Goal: Information Seeking & Learning: Learn about a topic

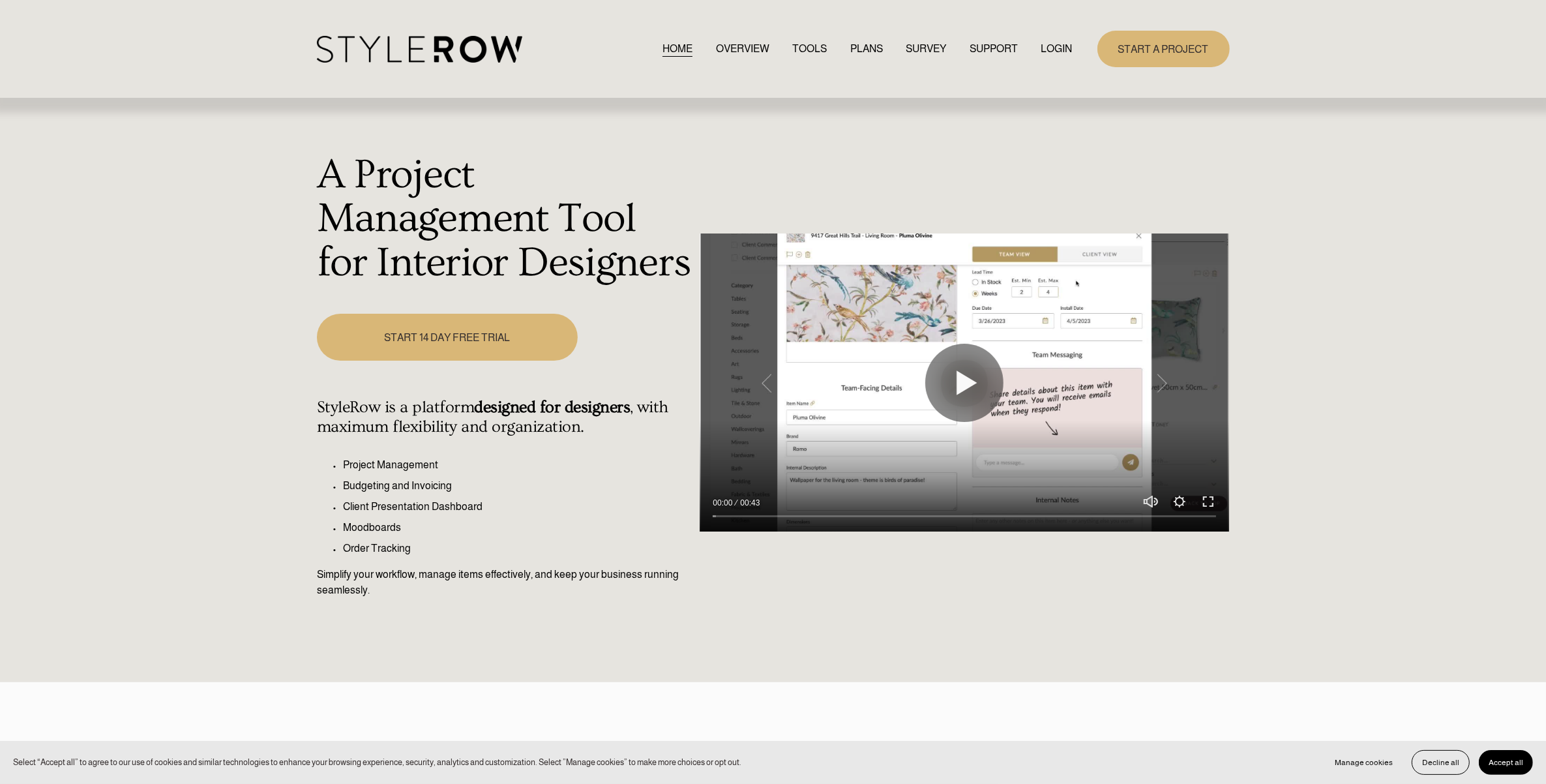
click at [1051, 36] on div "HOME OVERVIEW TOOLS PLANS SURVEY SUPPORT QUESTIONS" at bounding box center [695, 49] width 756 height 27
click at [1050, 44] on link "LOGIN" at bounding box center [1057, 49] width 31 height 18
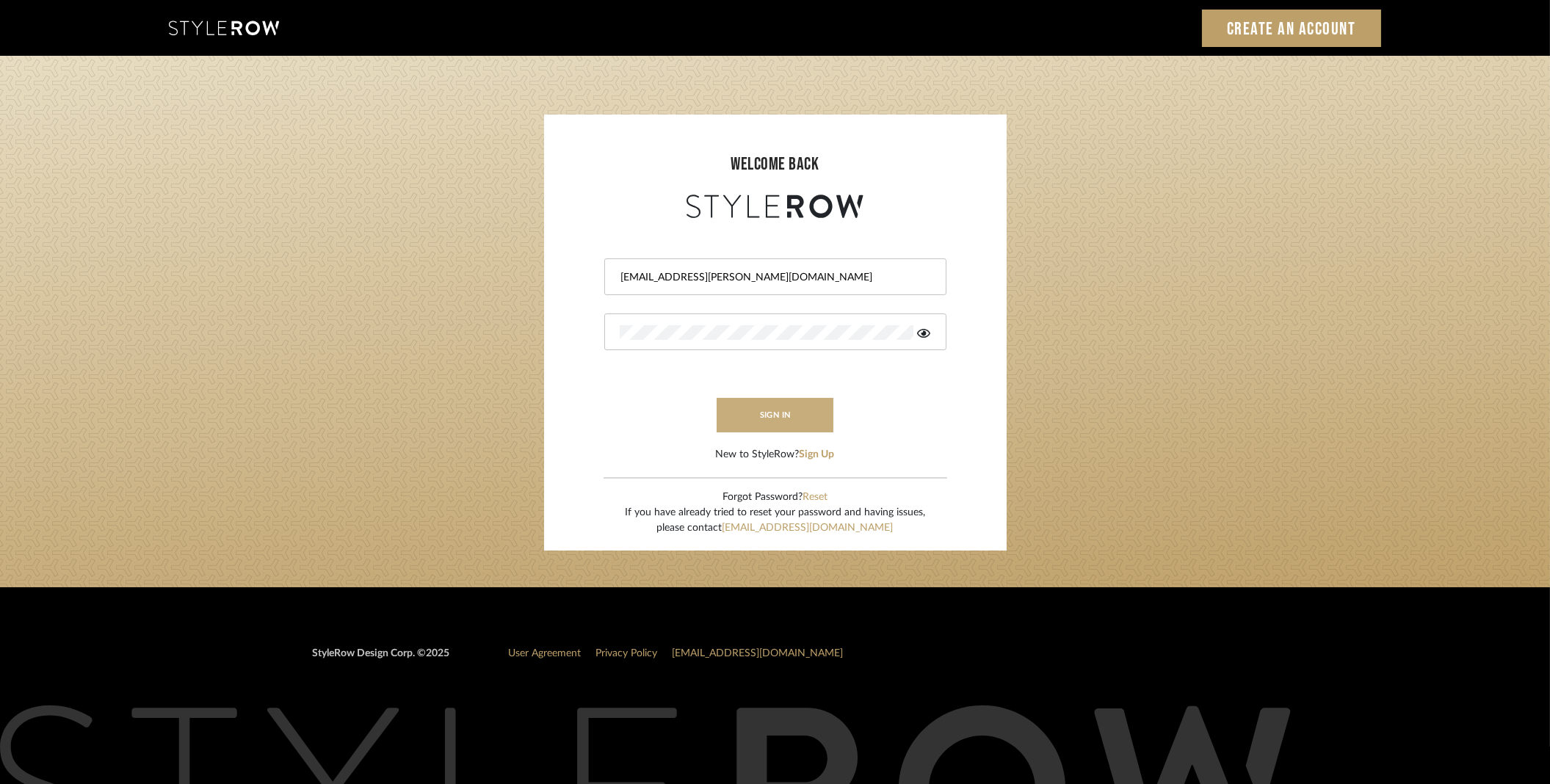
click at [790, 409] on button "sign in" at bounding box center [776, 415] width 118 height 35
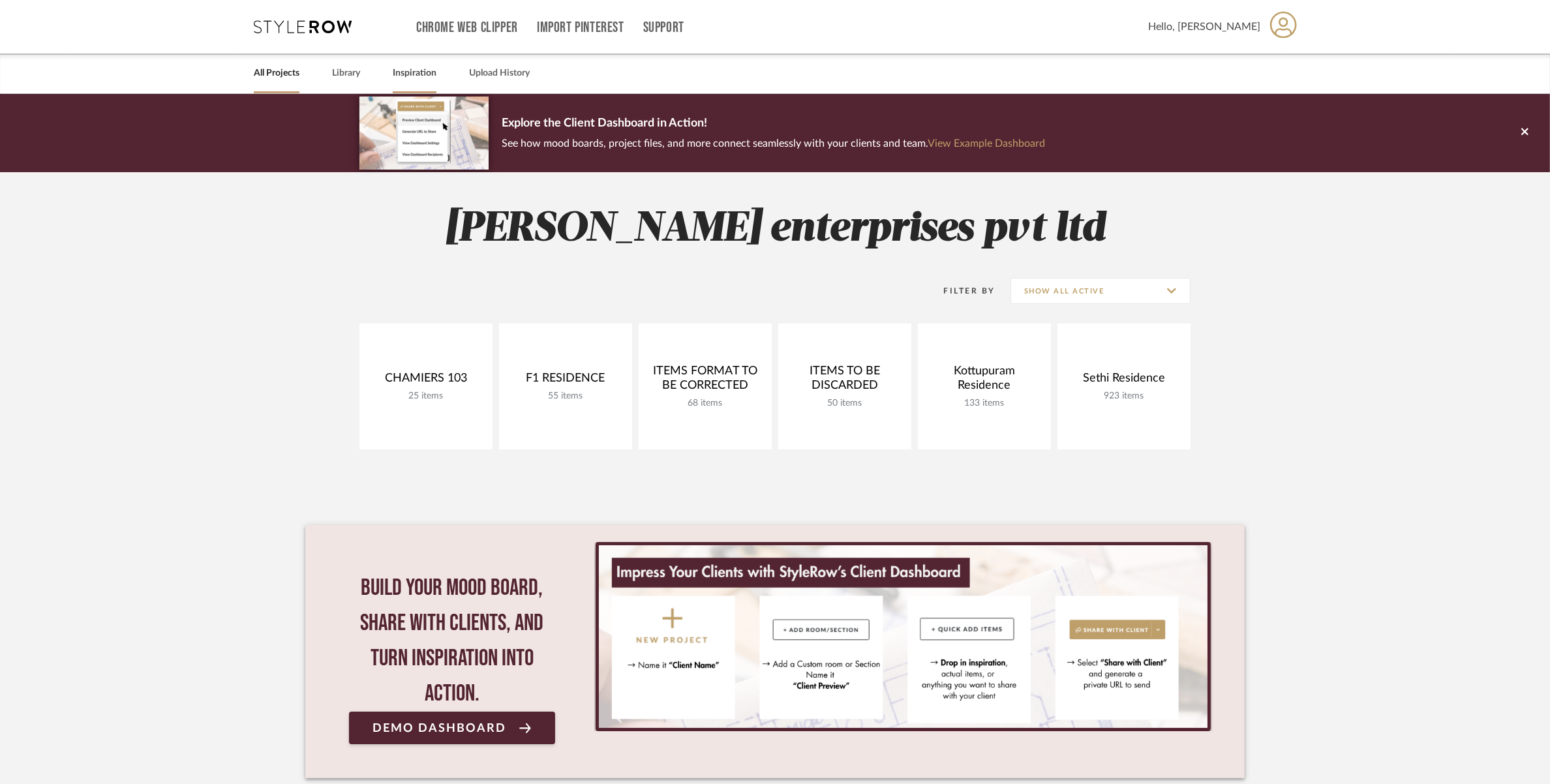
click at [405, 74] on link "Inspiration" at bounding box center [414, 74] width 43 height 18
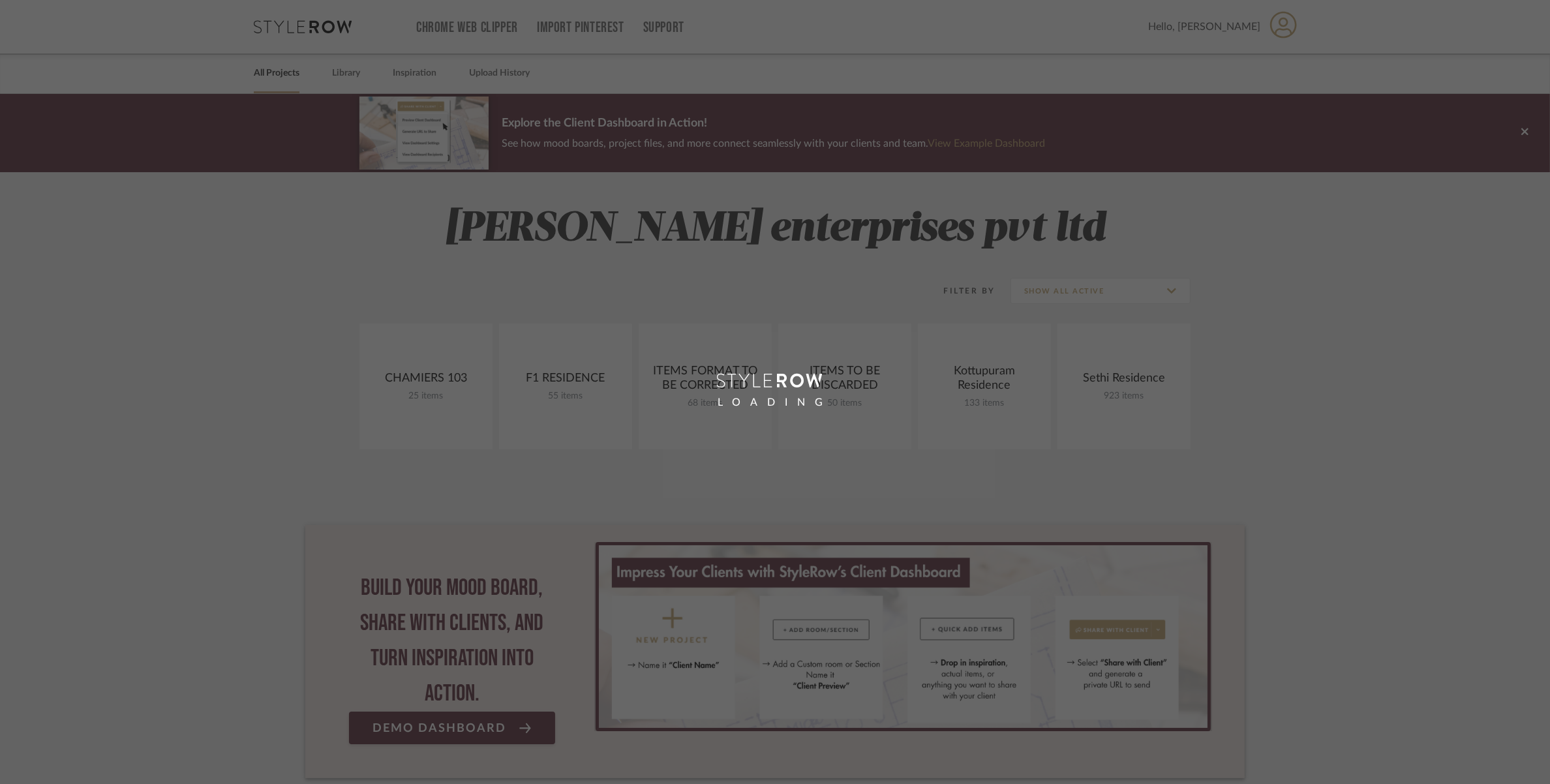
click at [346, 73] on div "LOADING" at bounding box center [775, 392] width 1550 height 784
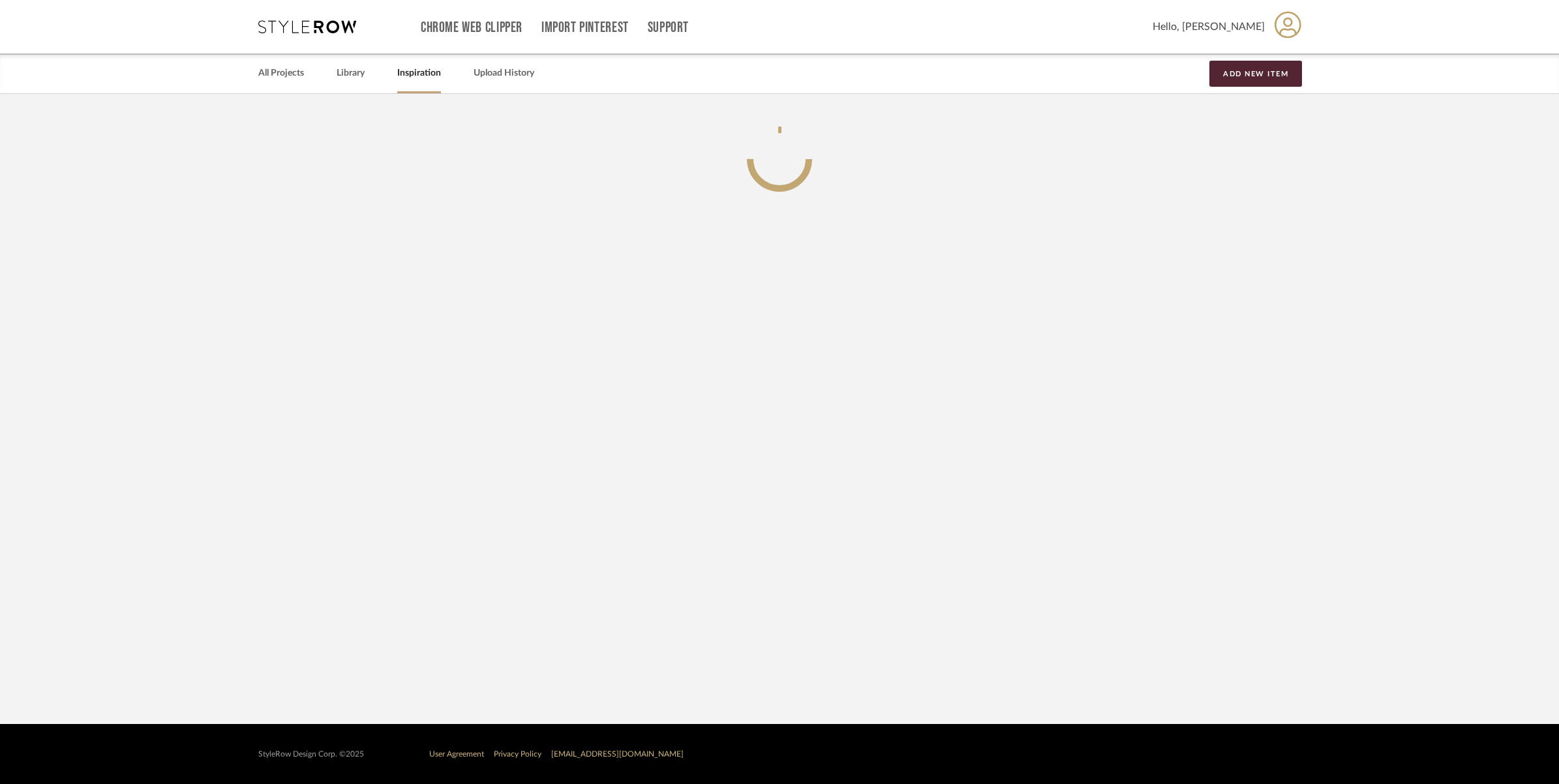
click at [346, 73] on link "Library" at bounding box center [350, 74] width 28 height 18
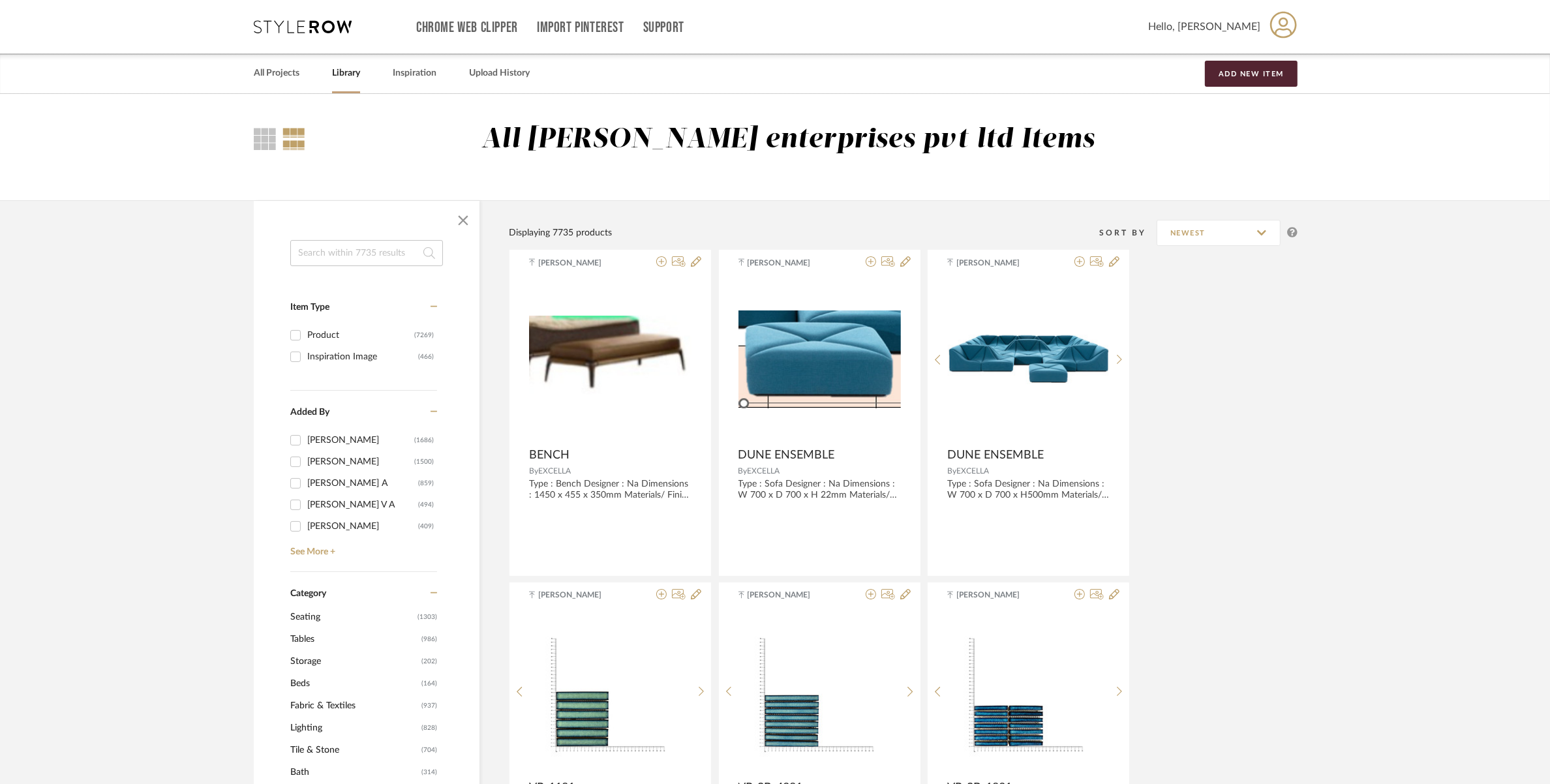
click at [349, 253] on input at bounding box center [367, 253] width 153 height 26
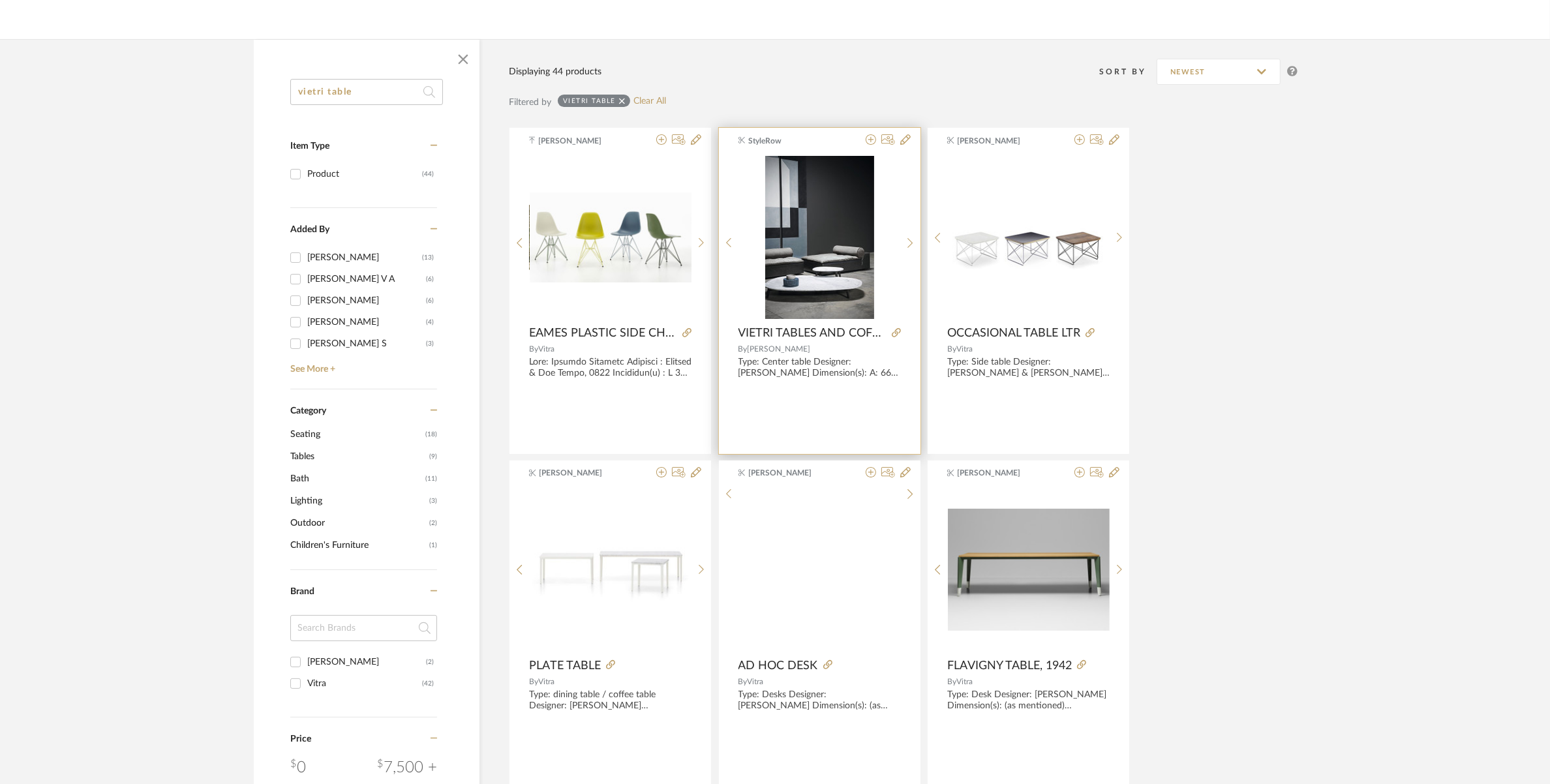
scroll to position [244, 0]
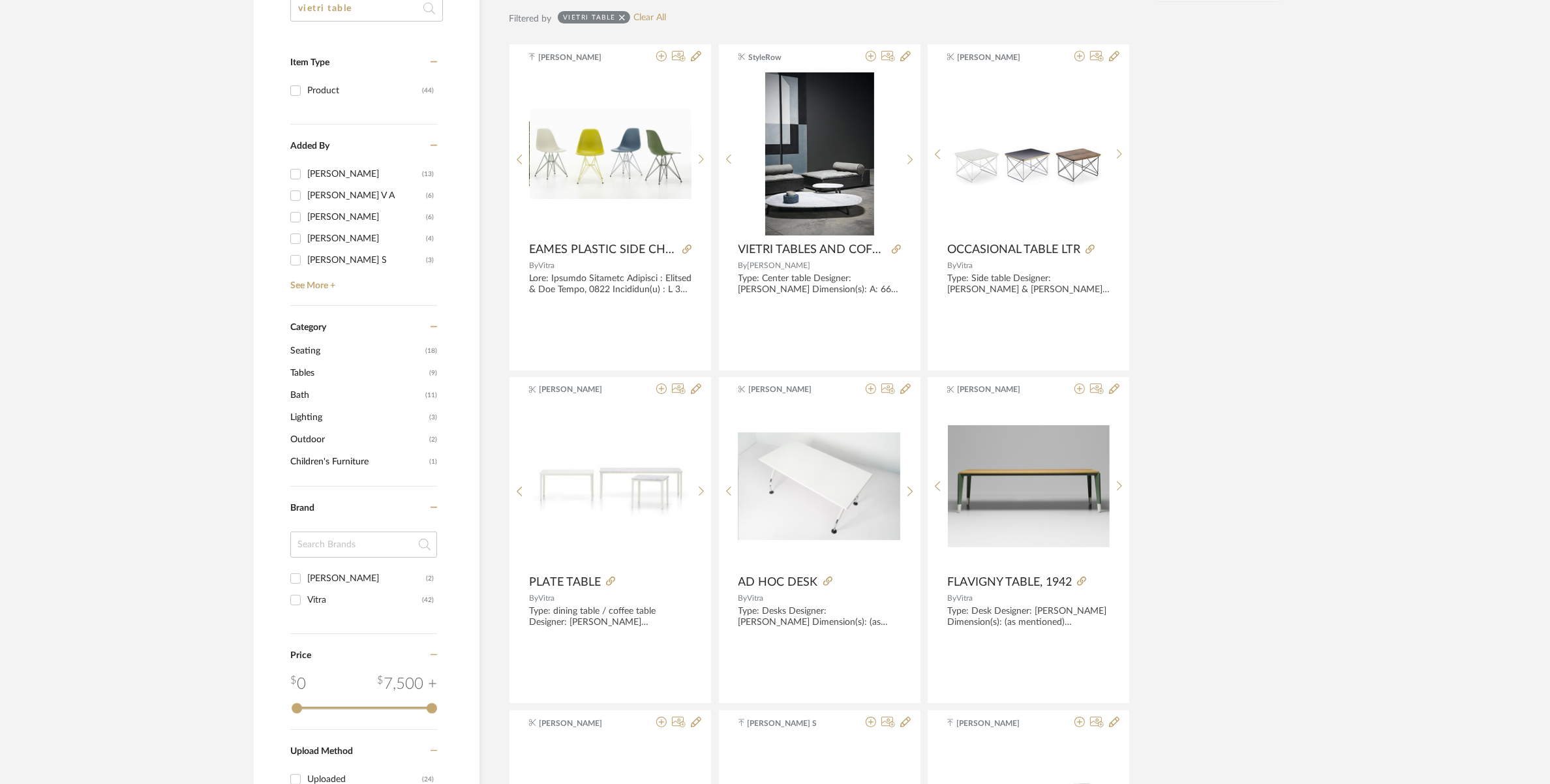
type input "vietri table"
click at [304, 364] on span "Tables" at bounding box center [358, 373] width 136 height 22
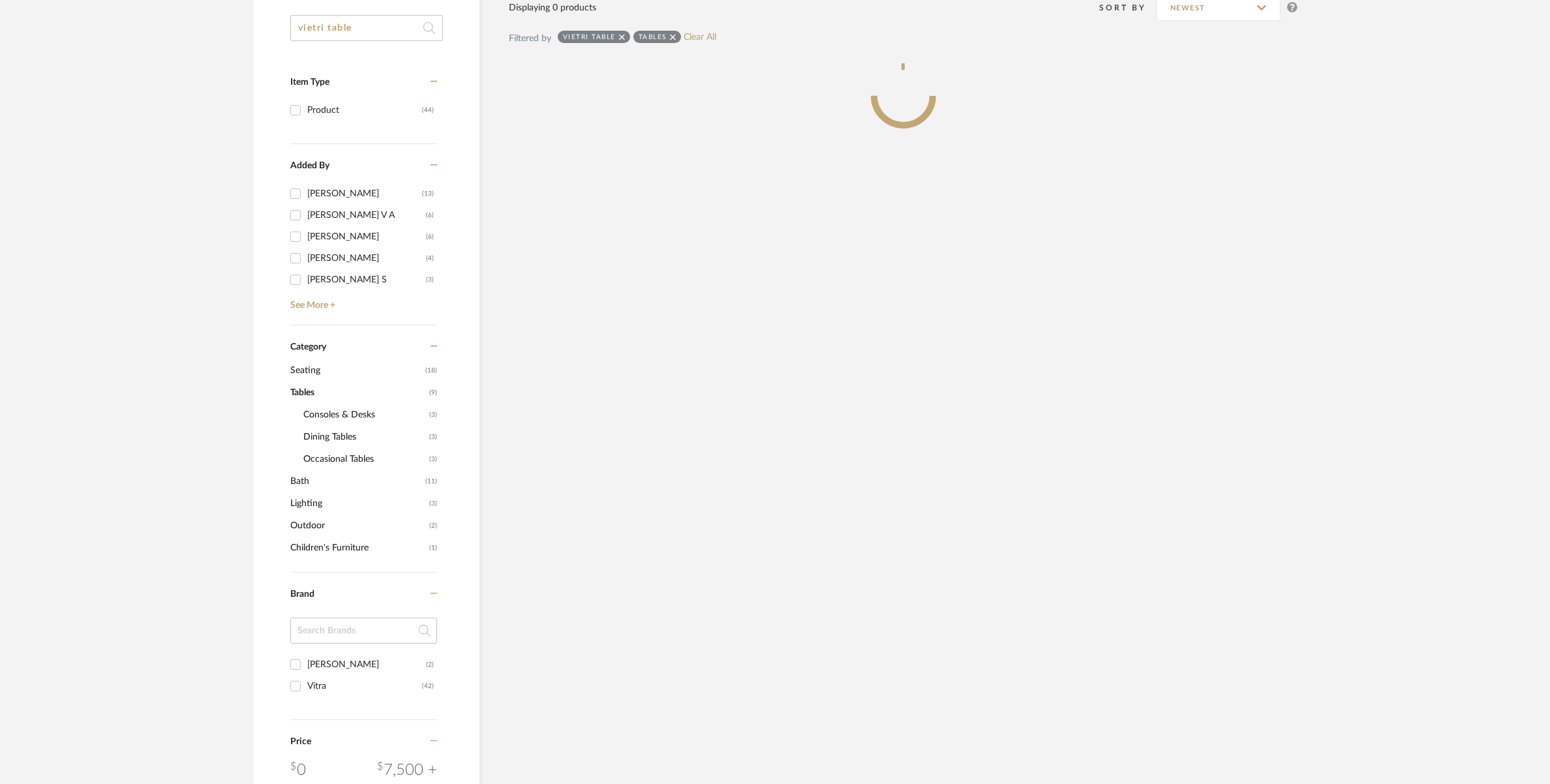
scroll to position [264, 0]
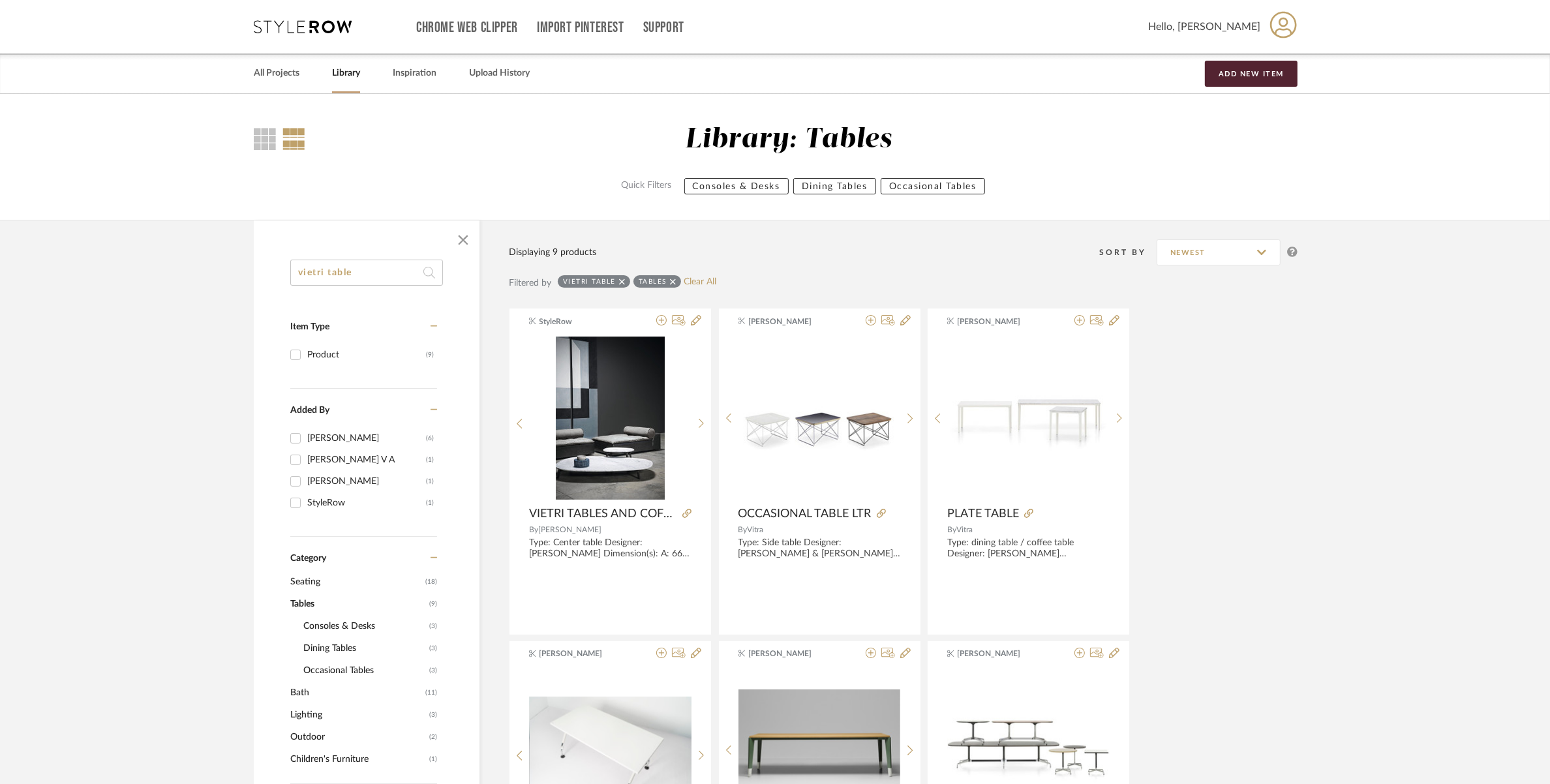
scroll to position [489, 0]
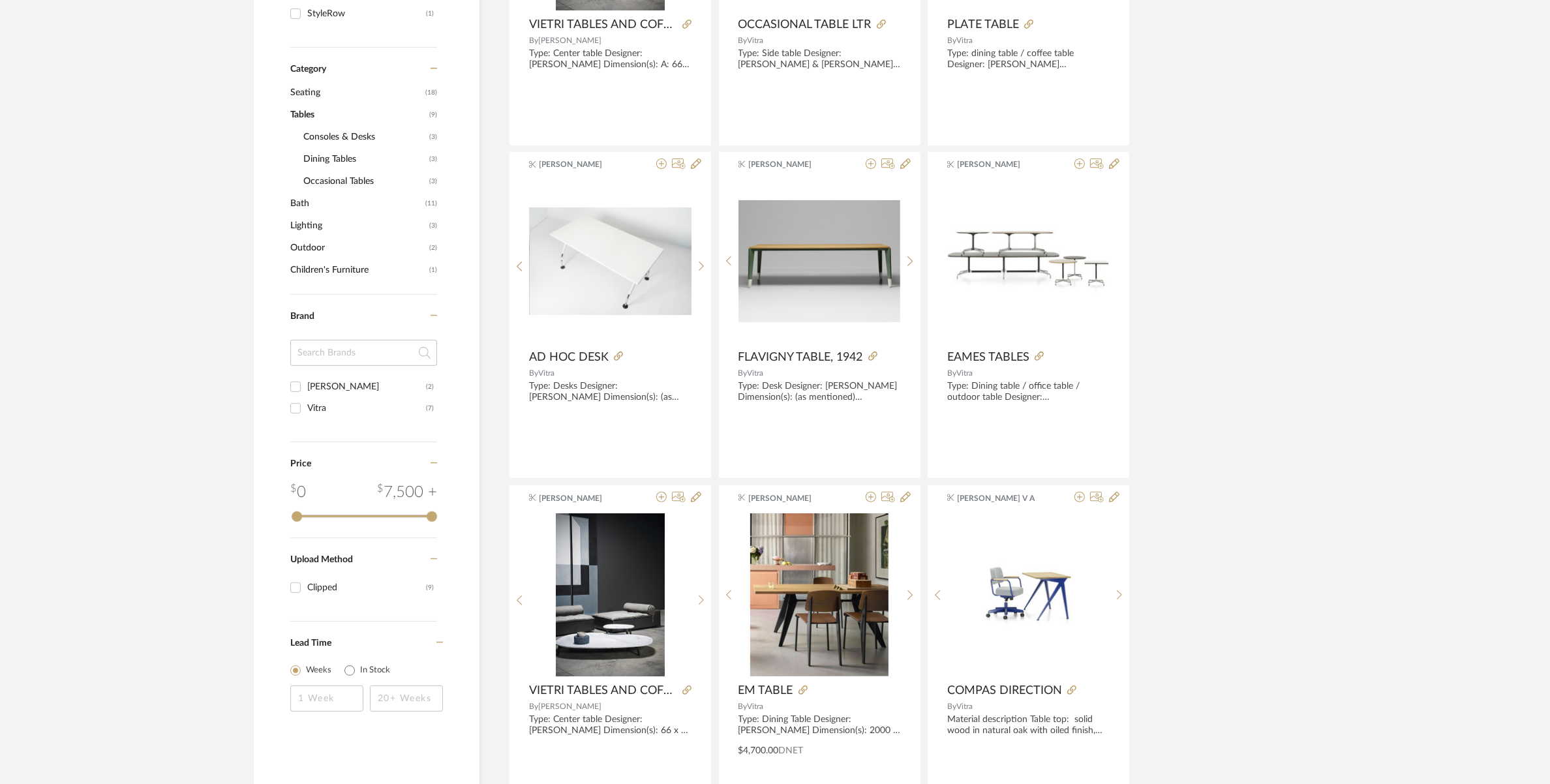
click at [308, 386] on div "Baxter" at bounding box center [366, 387] width 118 height 21
click at [306, 386] on input "Baxter (2)" at bounding box center [295, 387] width 21 height 21
checkbox input "true"
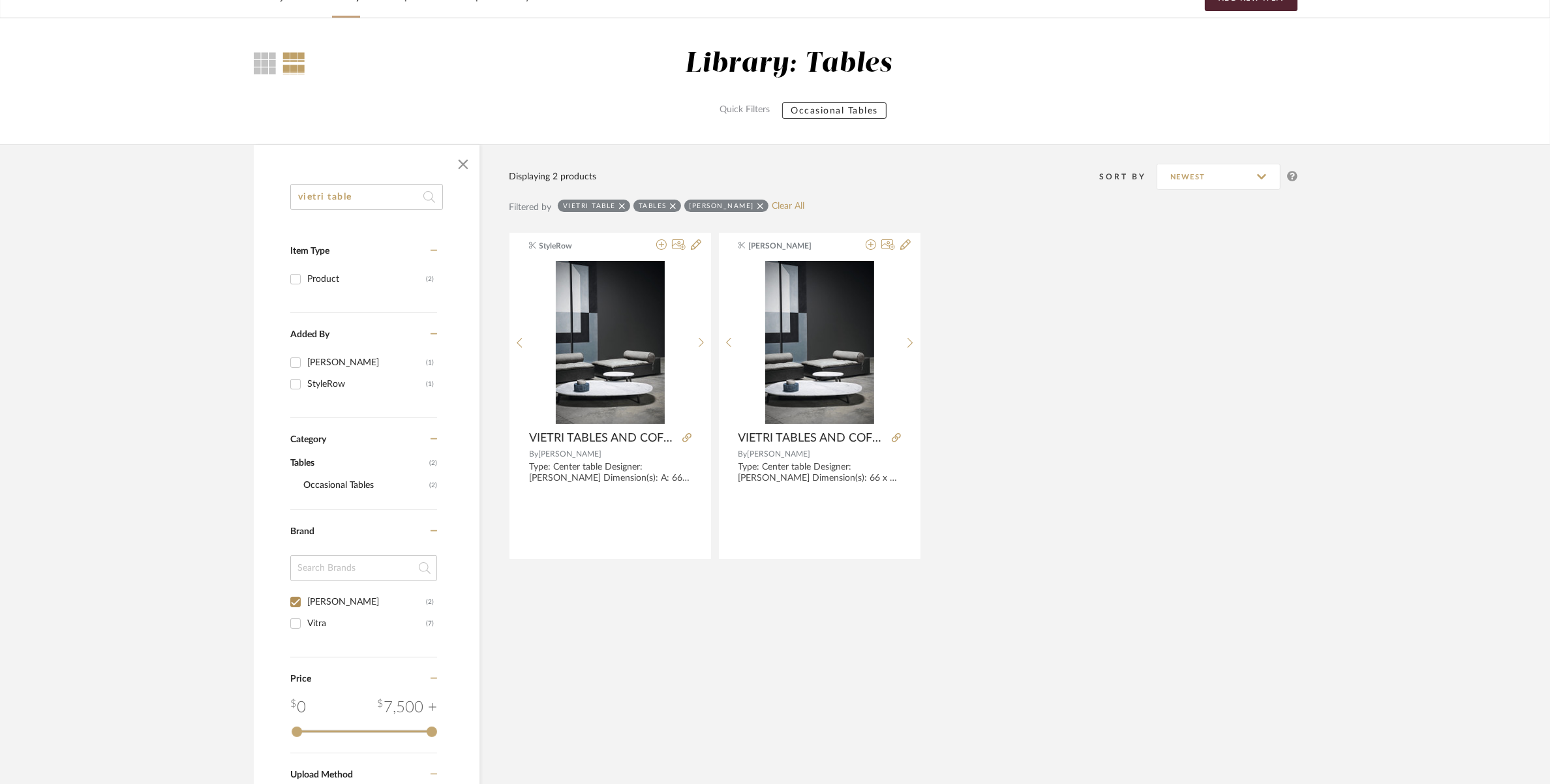
scroll to position [68, 0]
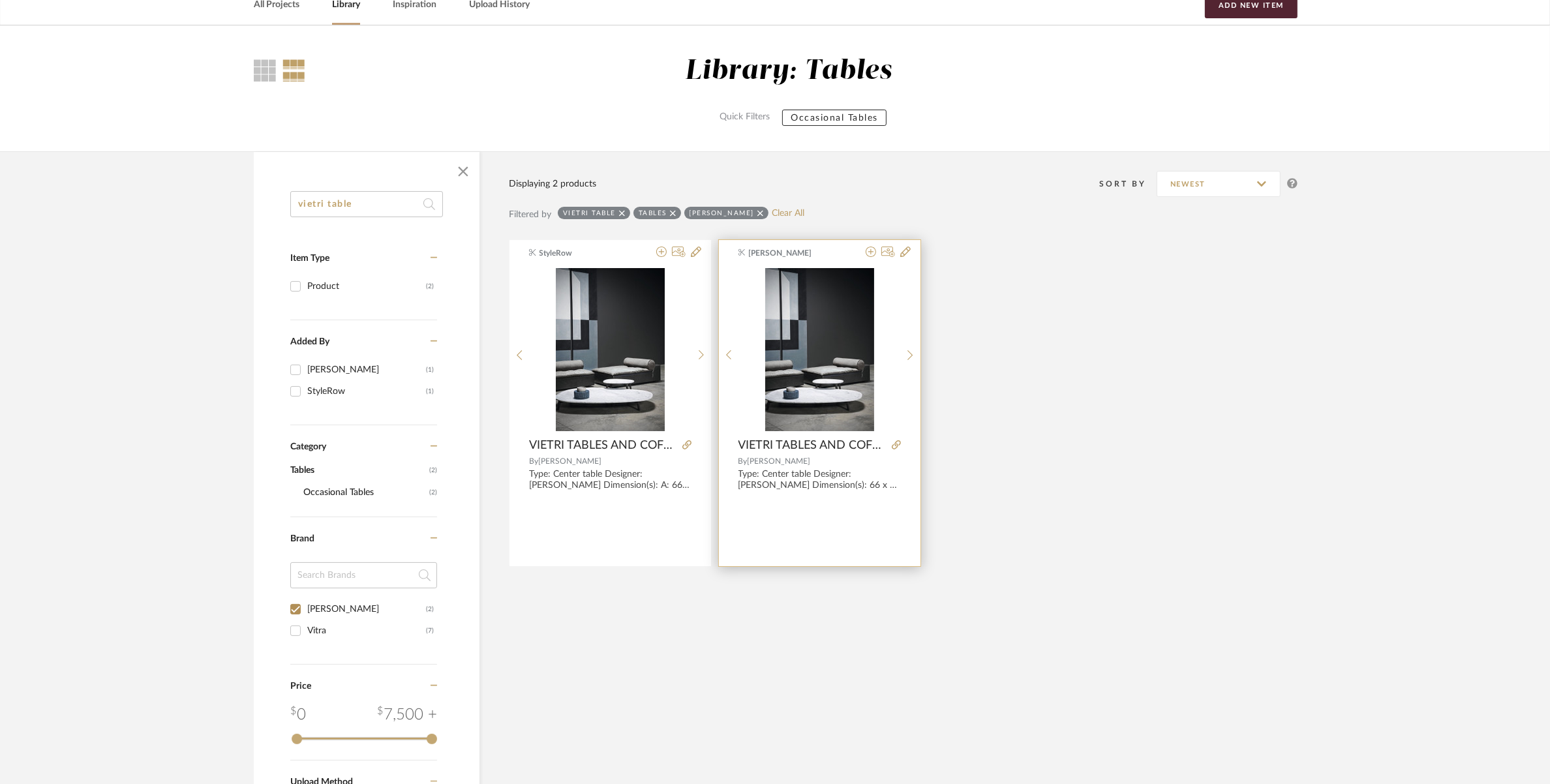
click at [860, 363] on img "0" at bounding box center [819, 349] width 109 height 163
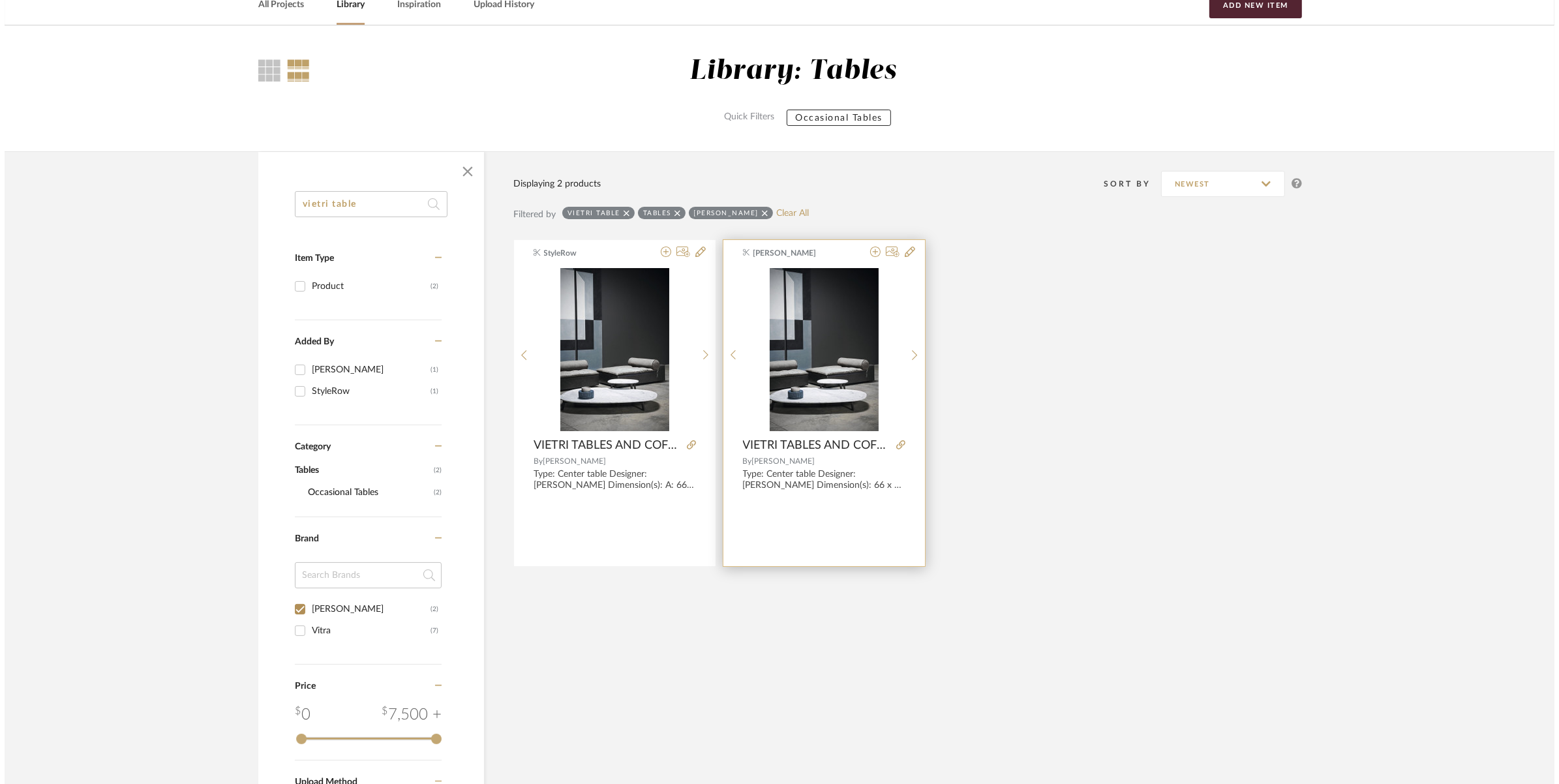
scroll to position [0, 0]
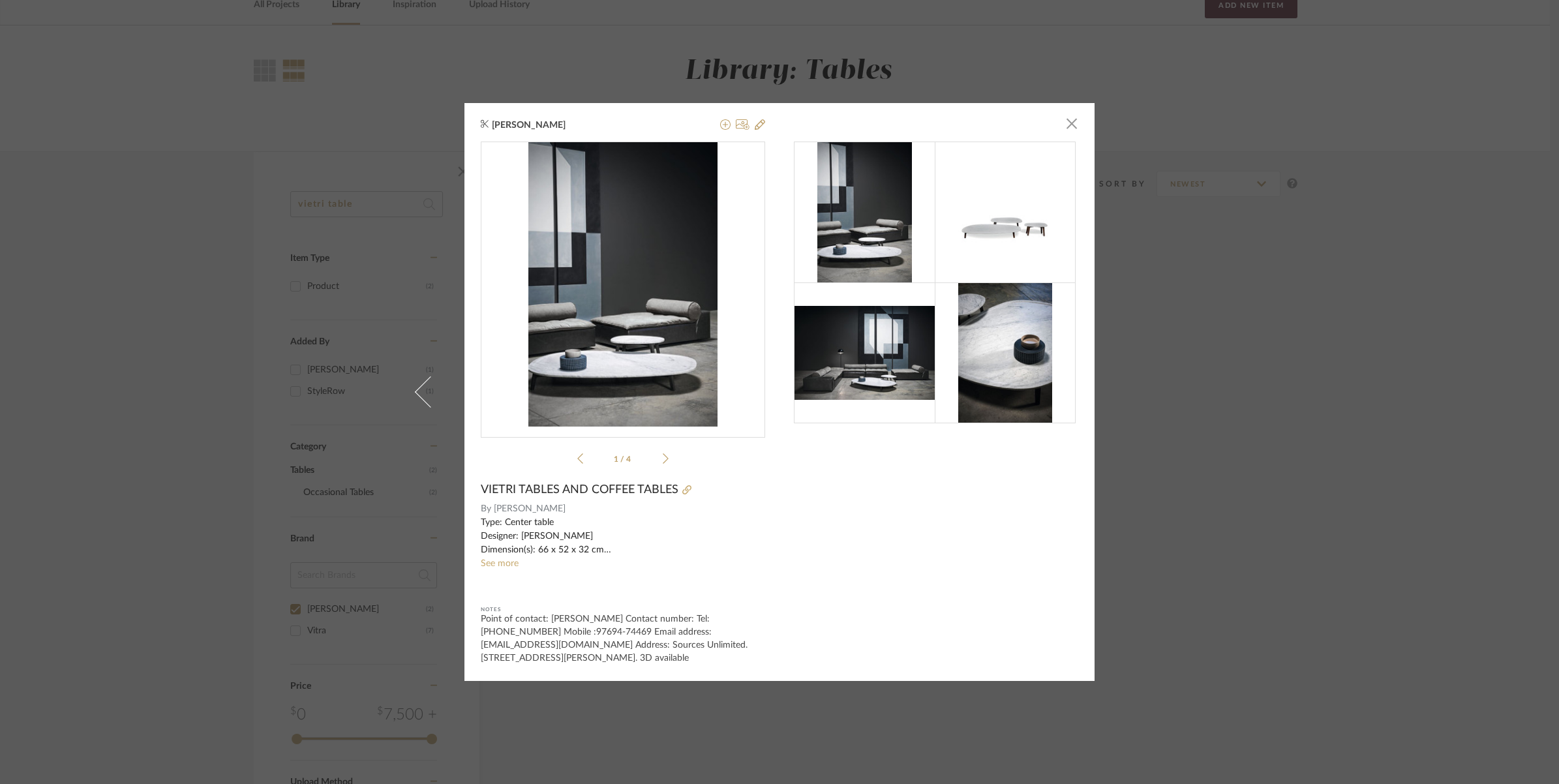
click at [999, 337] on img at bounding box center [1005, 352] width 94 height 141
click at [689, 486] on div at bounding box center [722, 489] width 87 height 14
click at [684, 487] on icon at bounding box center [687, 489] width 9 height 9
drag, startPoint x: 206, startPoint y: 379, endPoint x: 519, endPoint y: -61, distance: 540.0
click at [519, 0] on html "Chrome Web Clipper Import Pinterest Support All Projects Library Inspiration Up…" at bounding box center [780, 324] width 1559 height 784
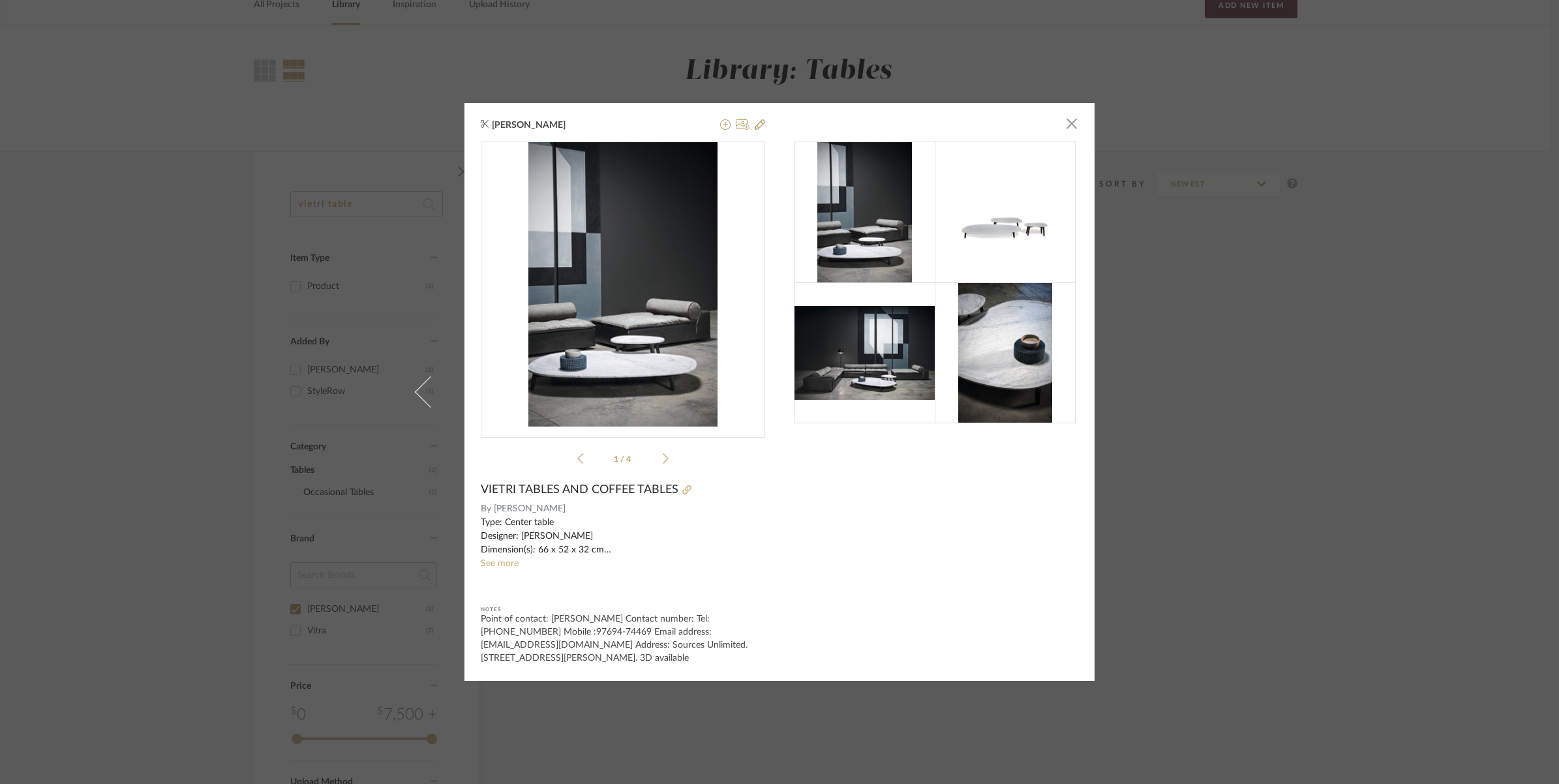
click at [980, 337] on img at bounding box center [1005, 352] width 94 height 141
click at [941, 314] on div at bounding box center [1005, 352] width 141 height 141
click at [959, 323] on img at bounding box center [1005, 352] width 94 height 141
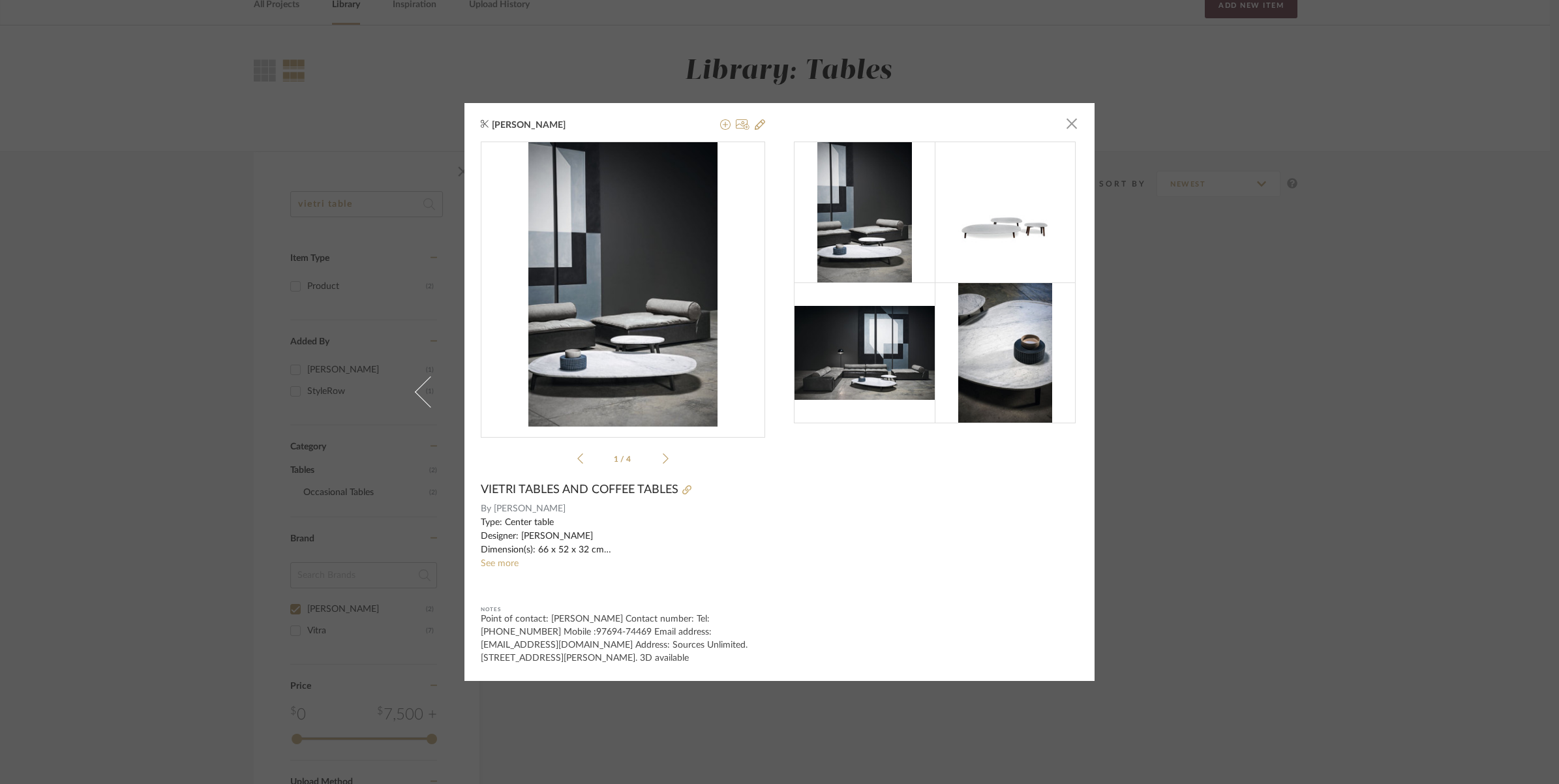
click at [961, 323] on img at bounding box center [1005, 352] width 94 height 141
click at [961, 321] on img at bounding box center [1005, 352] width 94 height 141
click at [962, 321] on img at bounding box center [1005, 352] width 94 height 141
click at [1038, 350] on img at bounding box center [1005, 352] width 94 height 141
click at [992, 479] on div at bounding box center [936, 403] width 284 height 523
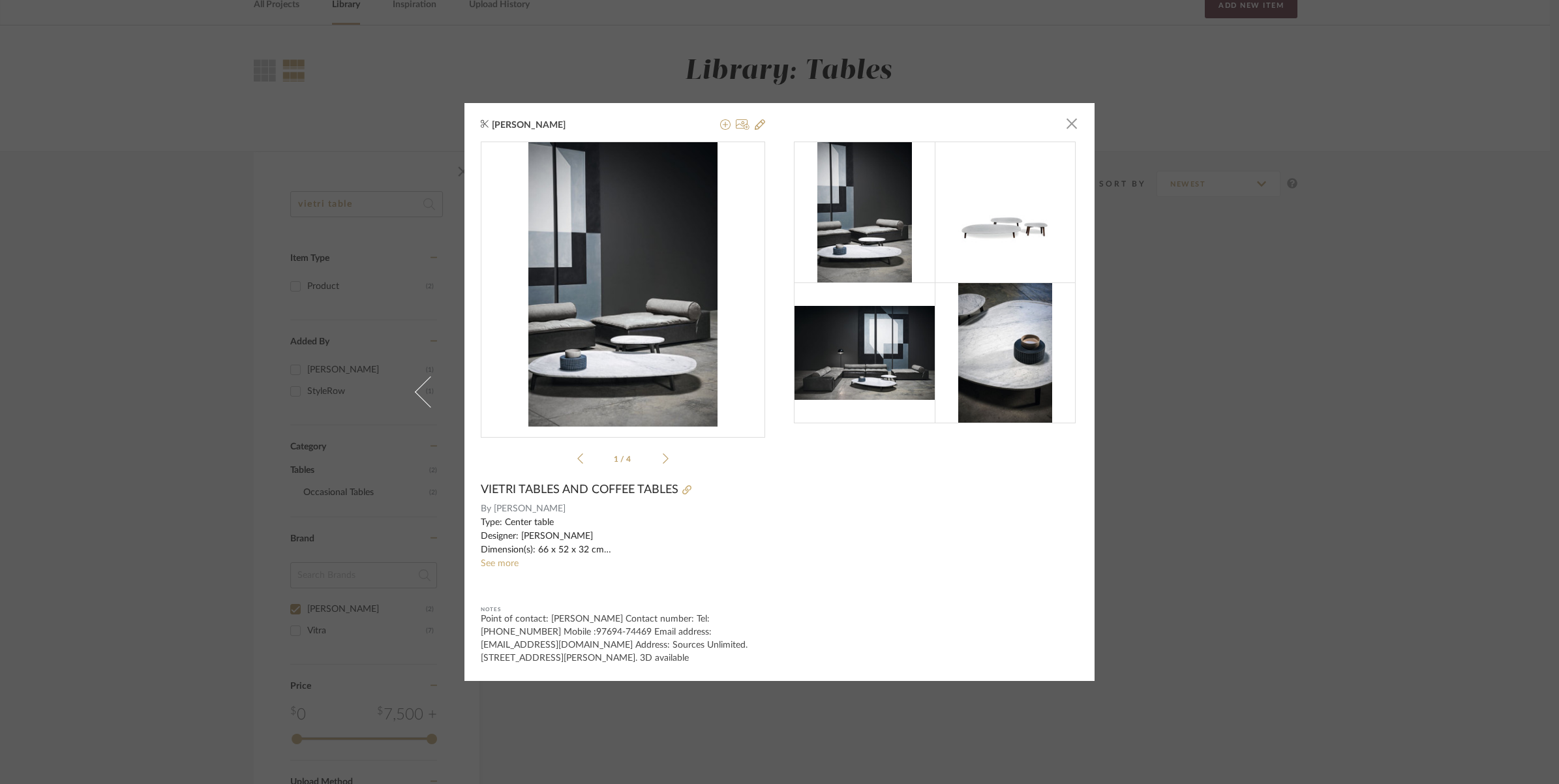
drag, startPoint x: 956, startPoint y: 517, endPoint x: 911, endPoint y: 522, distance: 45.3
click at [950, 522] on div at bounding box center [936, 403] width 284 height 523
drag, startPoint x: 793, startPoint y: 507, endPoint x: 671, endPoint y: 445, distance: 136.9
click at [781, 506] on div "Rishi Harish × 1 / 4 VIETRI TABLES AND COFFEE TABLES By Baxter Type: Center tab…" at bounding box center [780, 392] width 630 height 578
drag, startPoint x: 671, startPoint y: 445, endPoint x: 659, endPoint y: 412, distance: 35.1
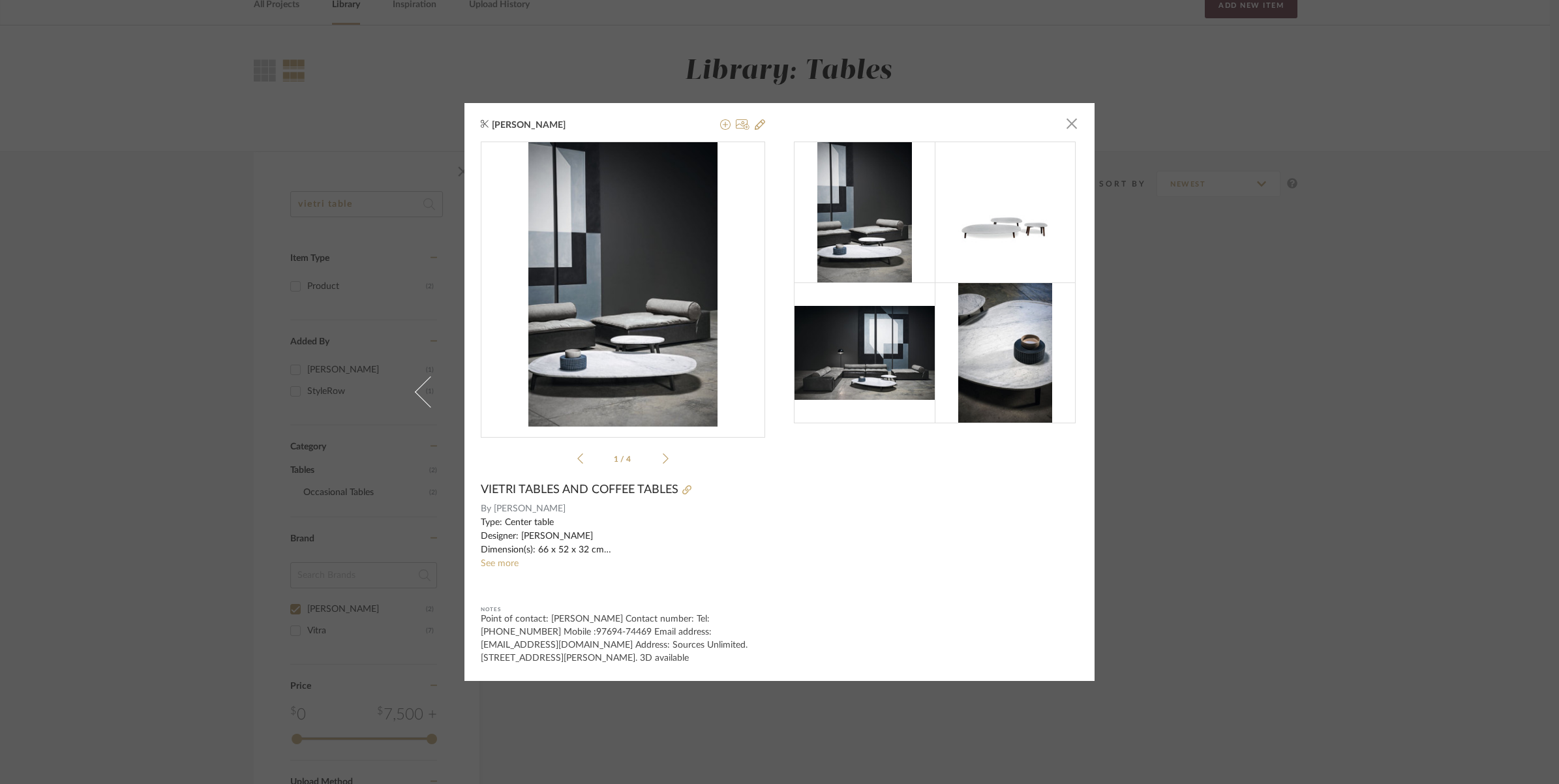
click at [659, 412] on div "1 / 4" at bounding box center [622, 306] width 284 height 328
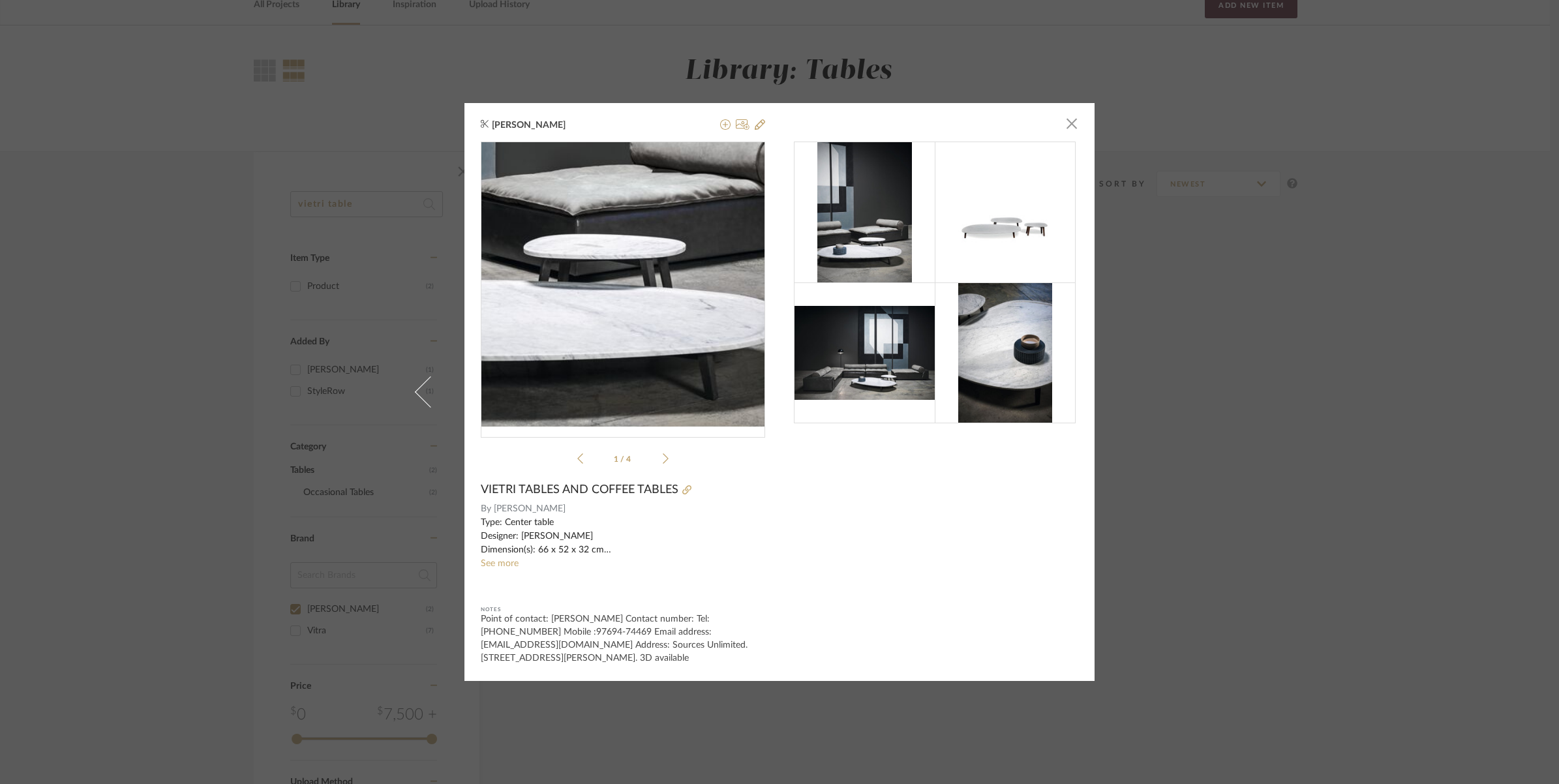
drag, startPoint x: 659, startPoint y: 412, endPoint x: 639, endPoint y: 352, distance: 63.2
click at [639, 352] on img "0" at bounding box center [623, 284] width 190 height 284
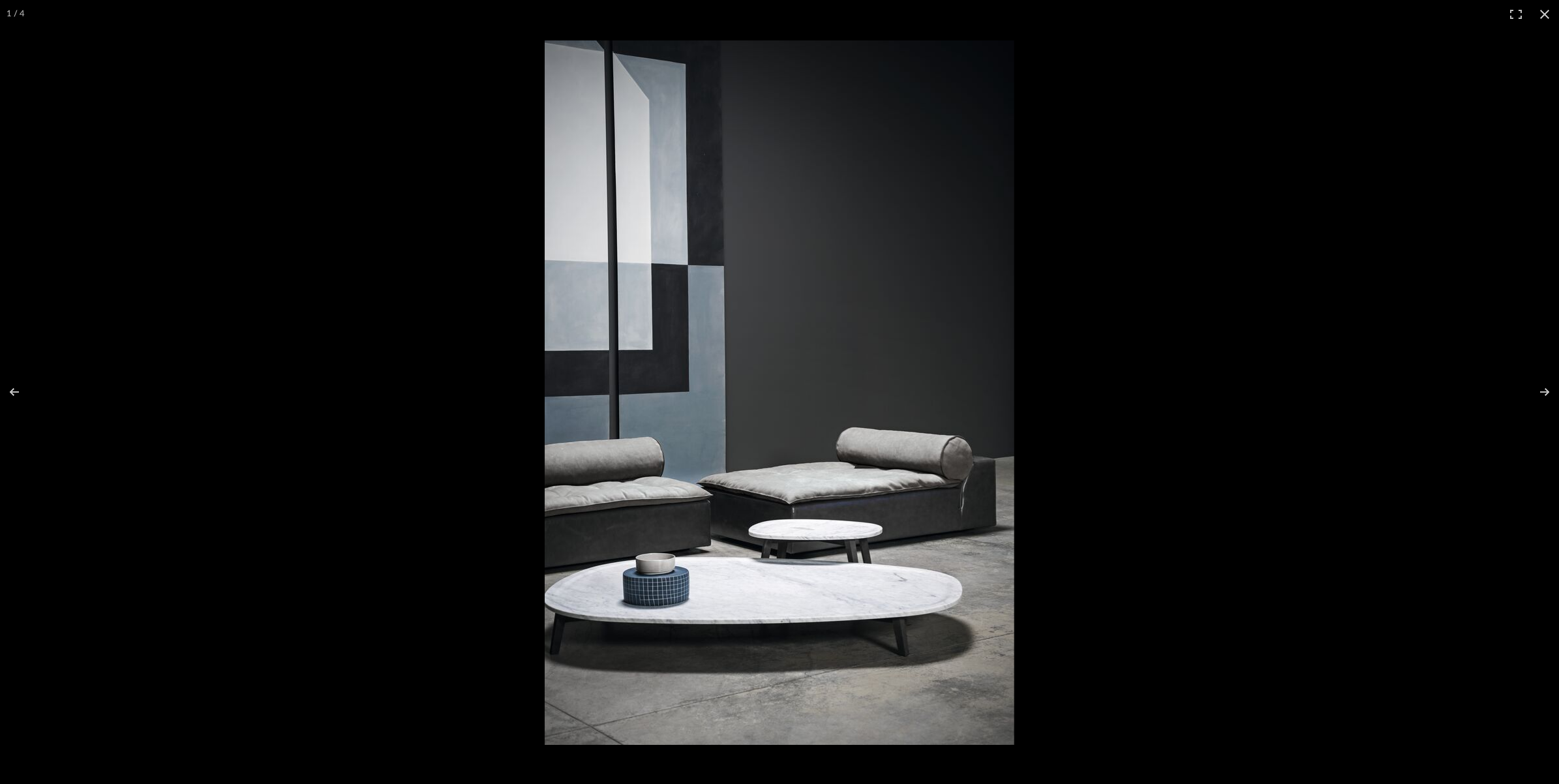
click at [1091, 346] on div at bounding box center [1299, 420] width 1510 height 759
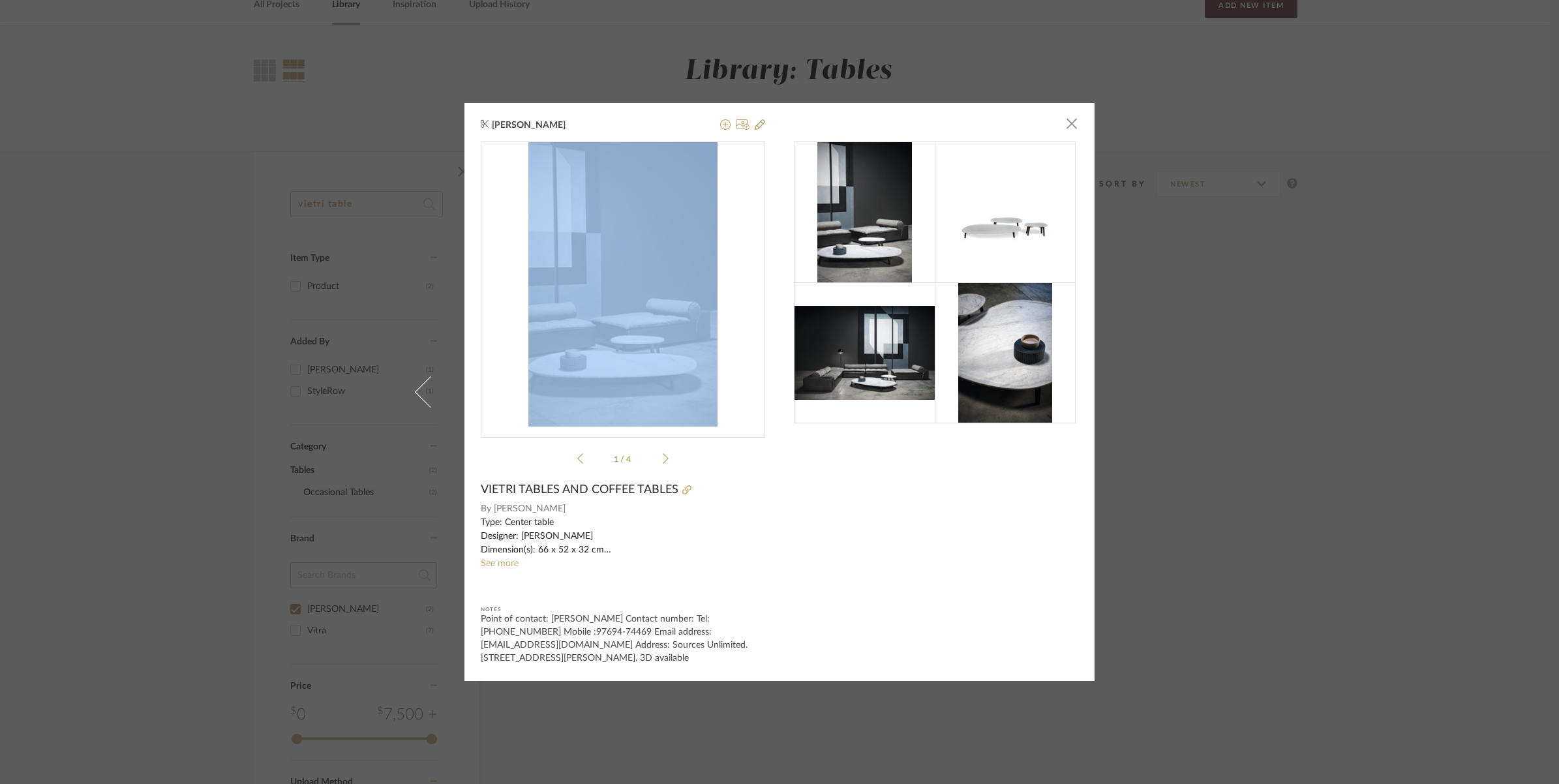
click at [653, 334] on img "0" at bounding box center [623, 284] width 190 height 284
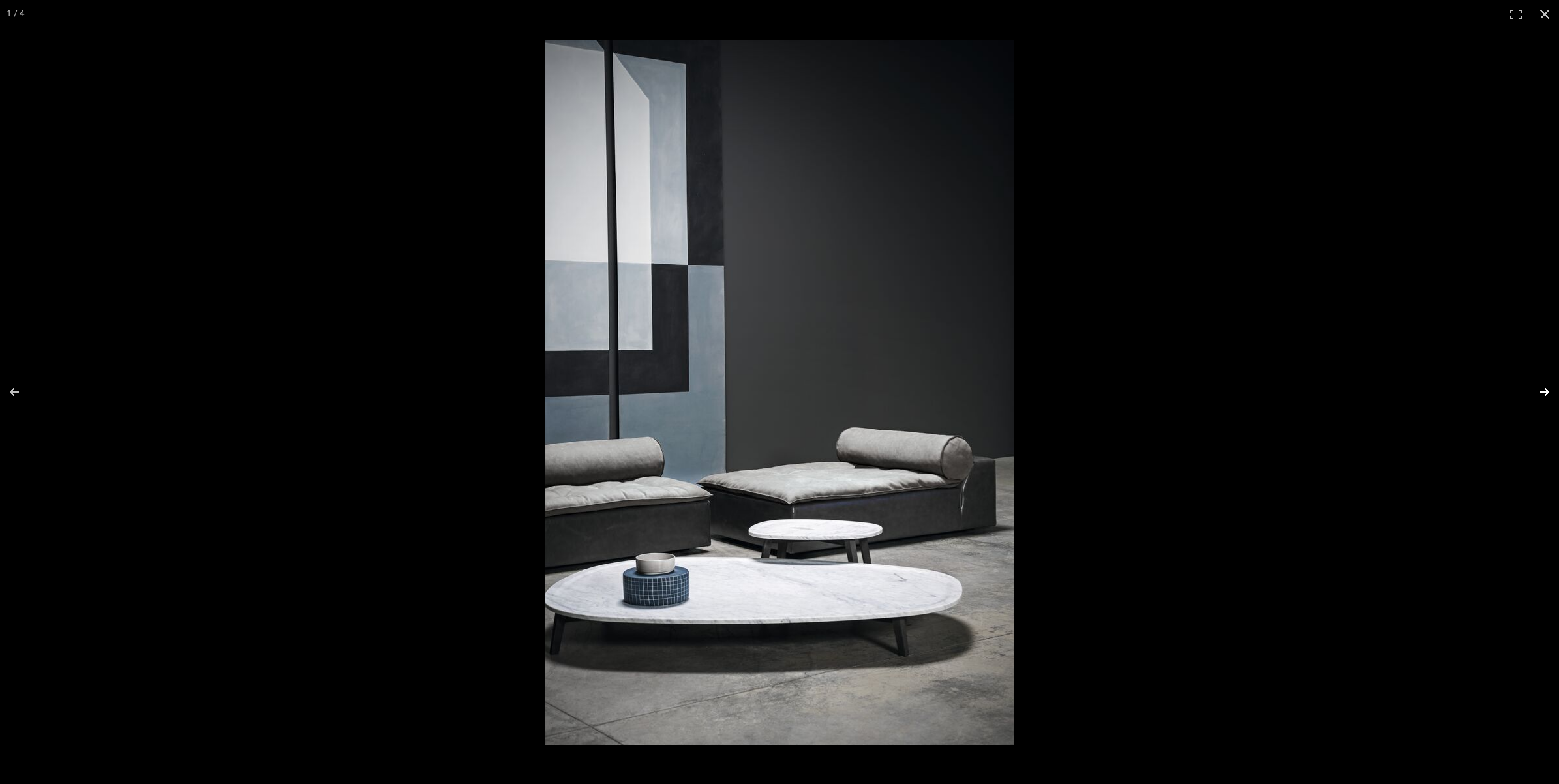
click at [1558, 405] on html "Chrome Web Clipper Import Pinterest Support All Projects Library Inspiration Up…" at bounding box center [780, 324] width 1559 height 784
